Goal: Find contact information: Find contact information

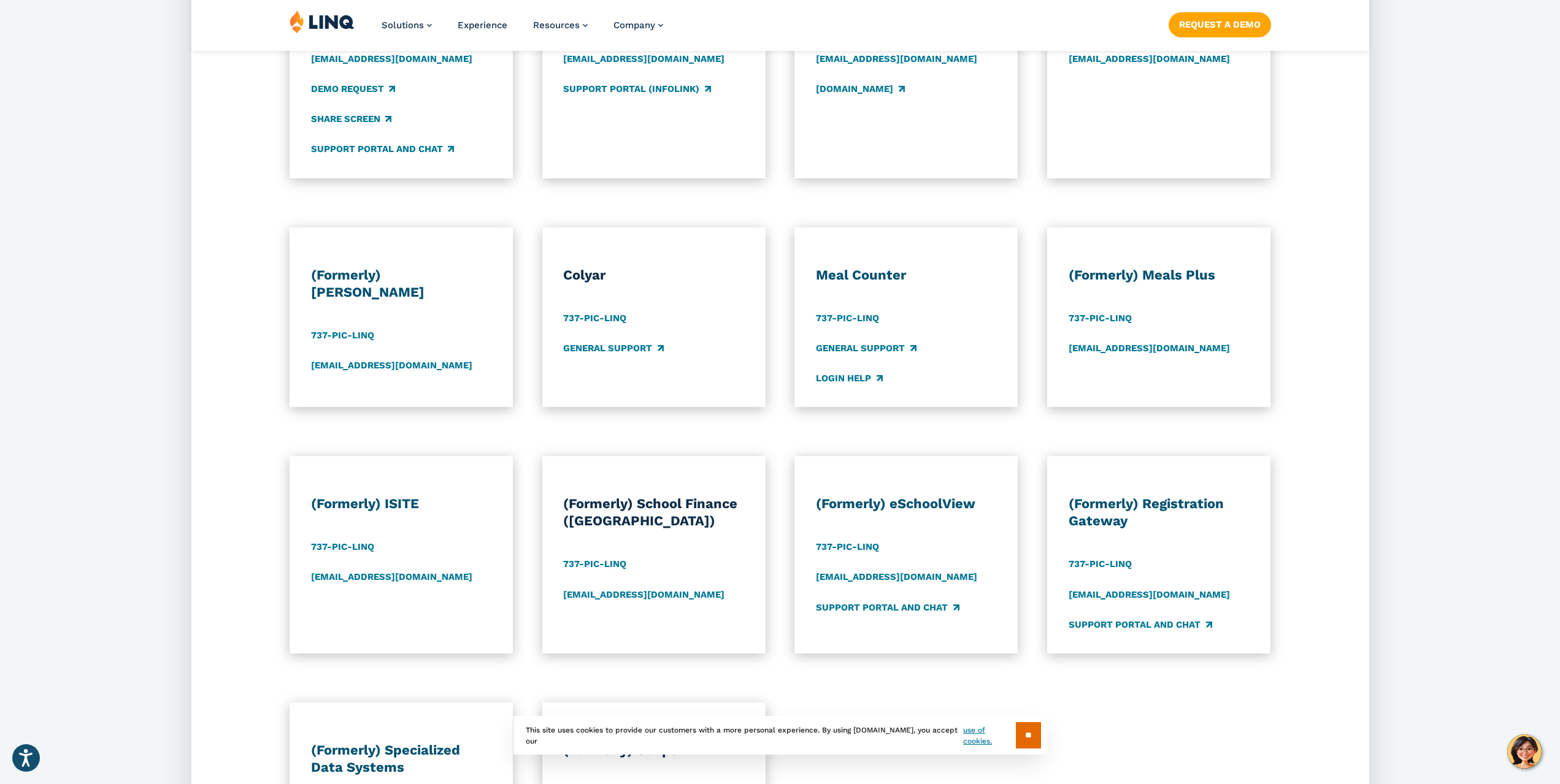
scroll to position [736, 0]
click at [388, 502] on h3 "(Formerly) ISITE" at bounding box center [401, 502] width 181 height 17
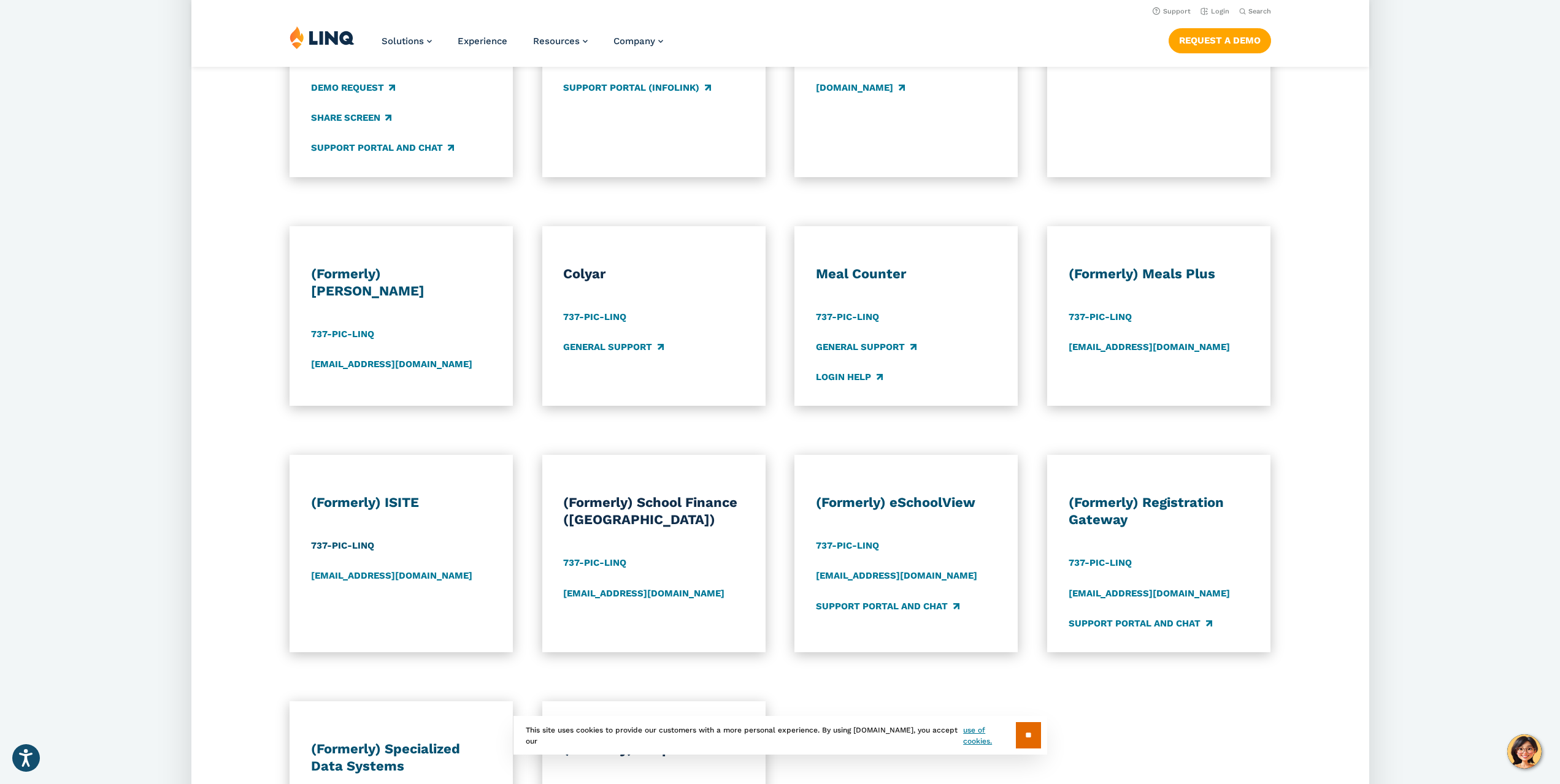
click at [360, 543] on link "737-PIC-LINQ" at bounding box center [342, 547] width 63 height 14
click at [1327, 467] on div "(Formerly) ISITE 737-PIC-[GEOGRAPHIC_DATA] [EMAIL_ADDRESS][DOMAIN_NAME] (Former…" at bounding box center [780, 554] width 1178 height 198
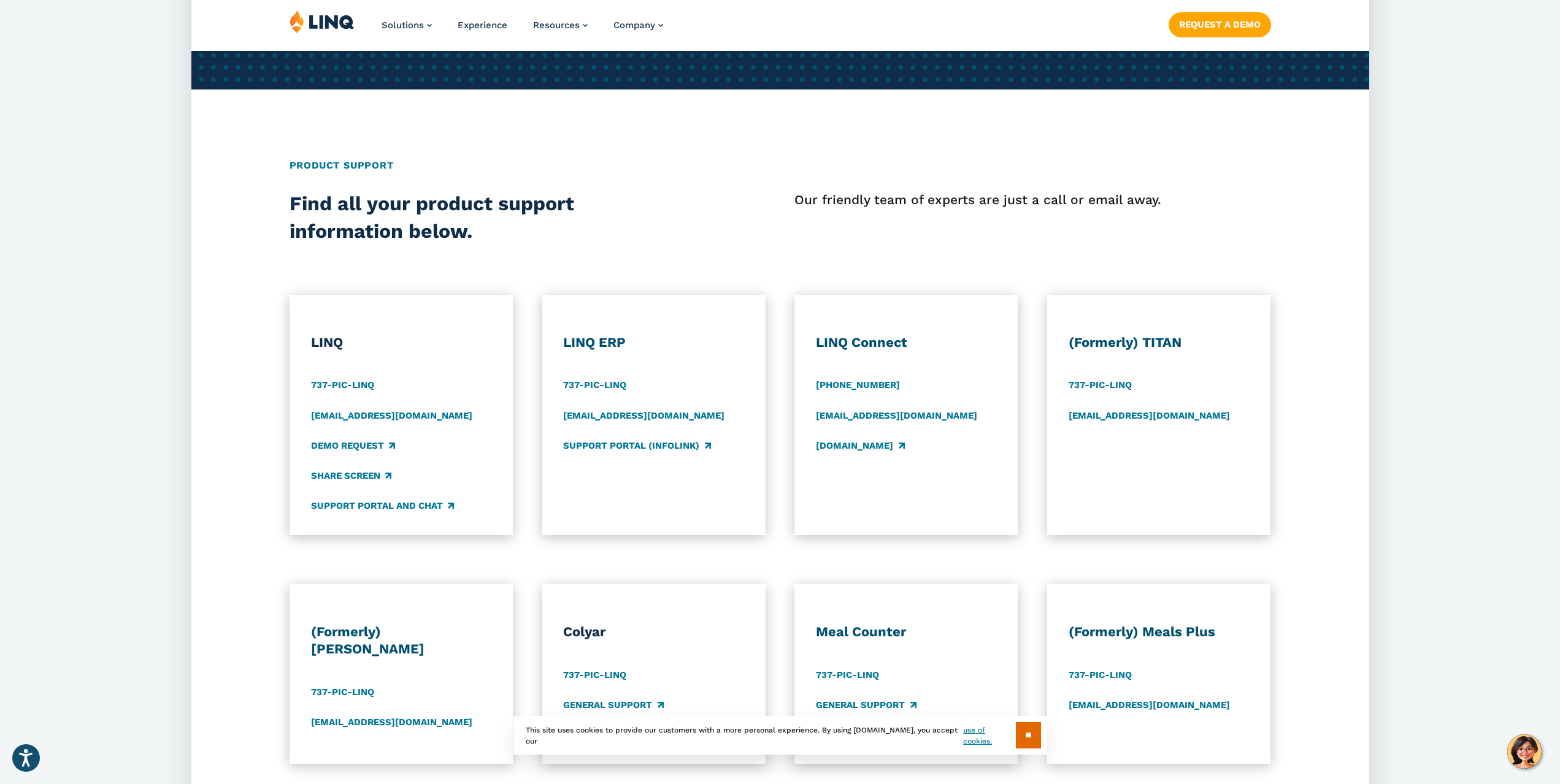
scroll to position [490, 0]
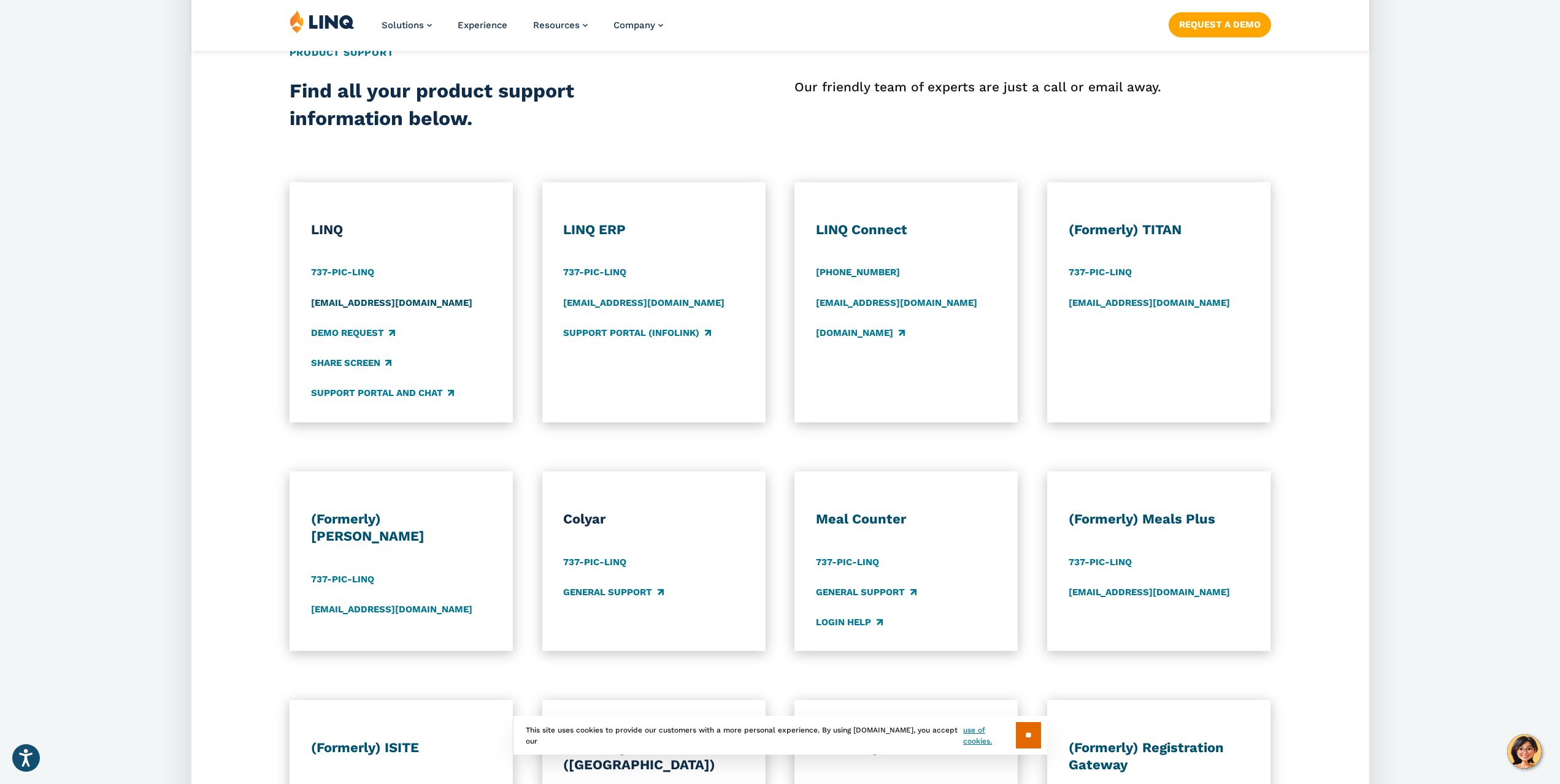
click at [371, 300] on link "[EMAIL_ADDRESS][DOMAIN_NAME]" at bounding box center [391, 303] width 161 height 14
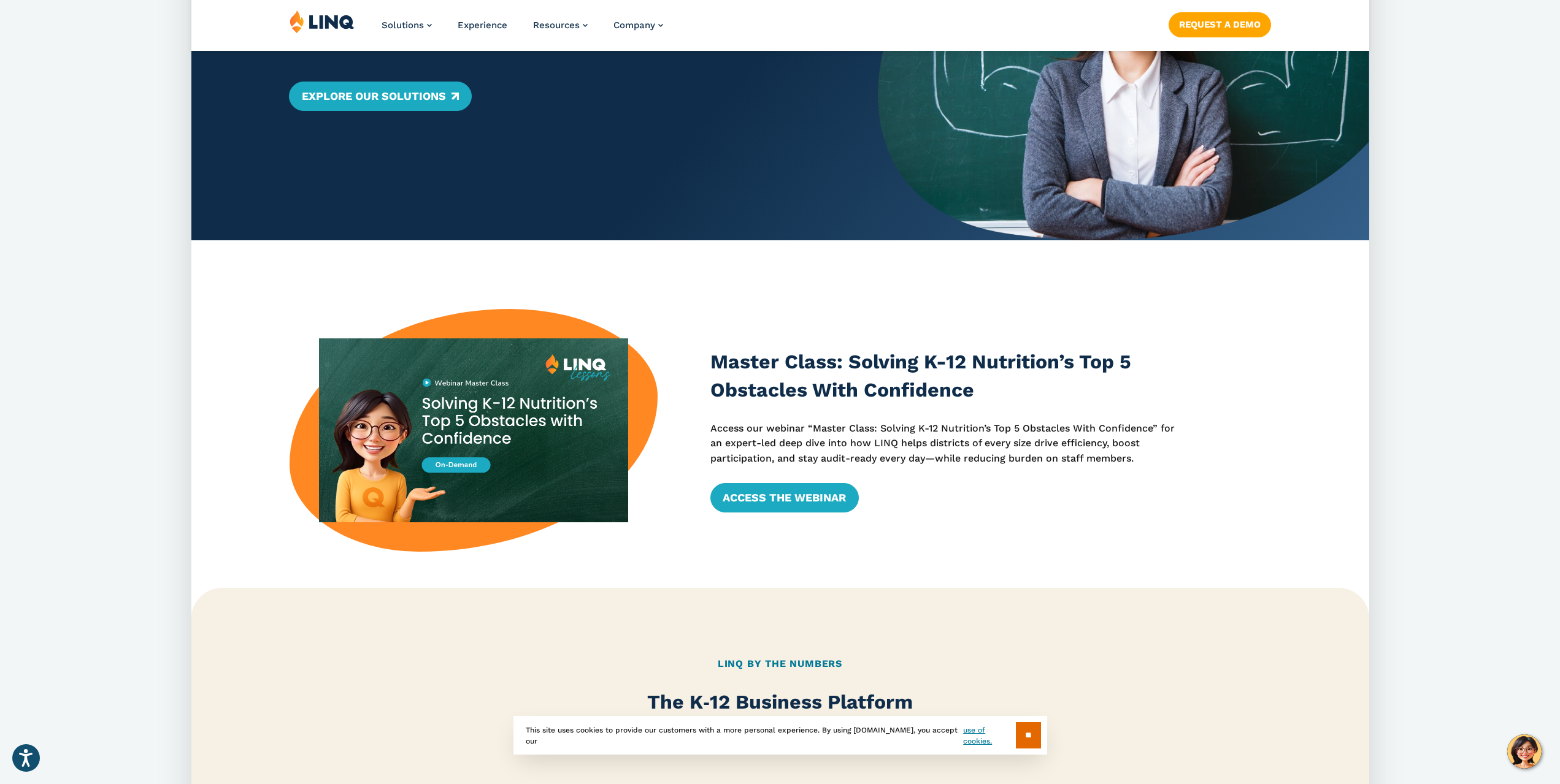
scroll to position [246, 0]
